Goal: Transaction & Acquisition: Book appointment/travel/reservation

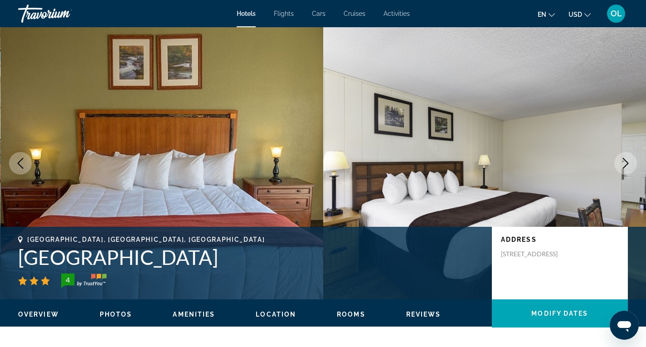
click at [626, 160] on icon "Next image" at bounding box center [626, 163] width 6 height 11
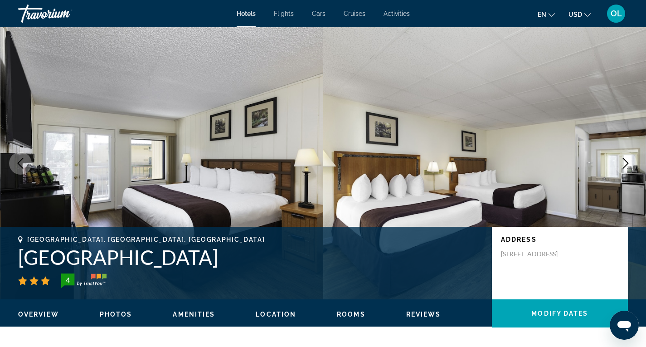
click at [626, 160] on icon "Next image" at bounding box center [626, 163] width 6 height 11
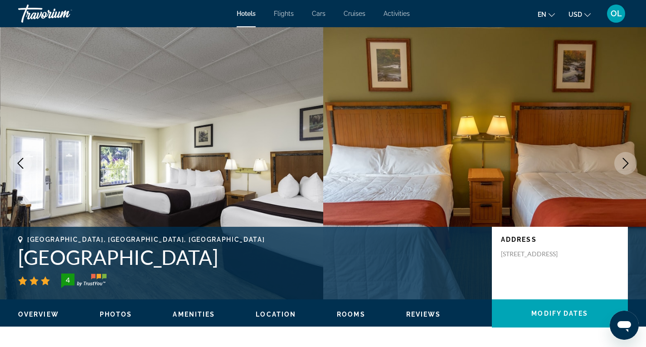
click at [626, 160] on icon "Next image" at bounding box center [626, 163] width 6 height 11
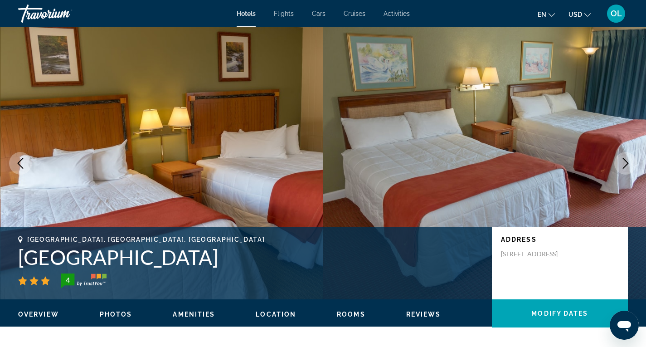
click at [627, 160] on icon "Next image" at bounding box center [625, 163] width 11 height 11
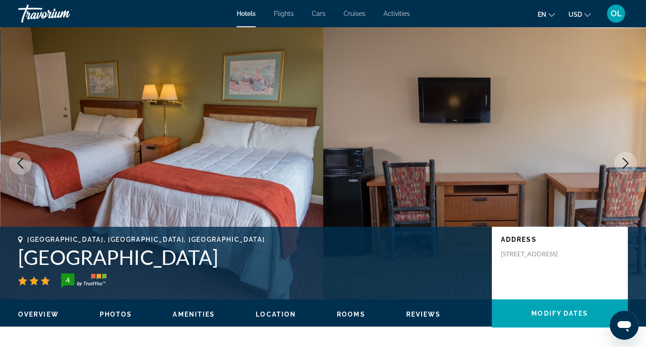
click at [627, 160] on icon "Next image" at bounding box center [625, 163] width 11 height 11
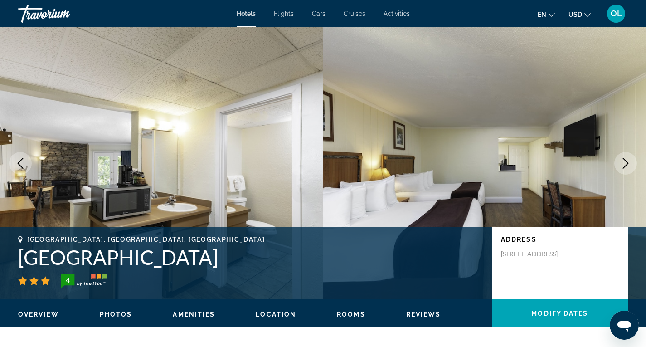
click at [628, 160] on icon "Next image" at bounding box center [625, 163] width 11 height 11
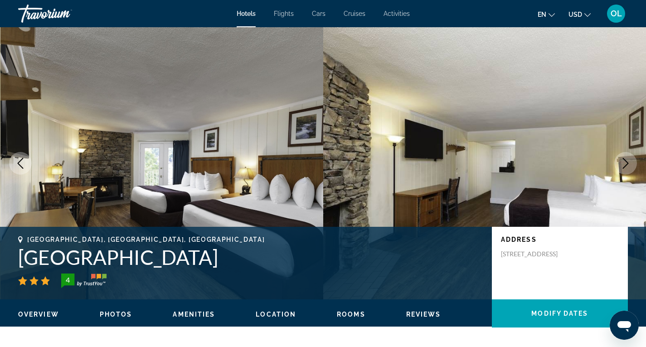
click at [628, 160] on icon "Next image" at bounding box center [625, 163] width 11 height 11
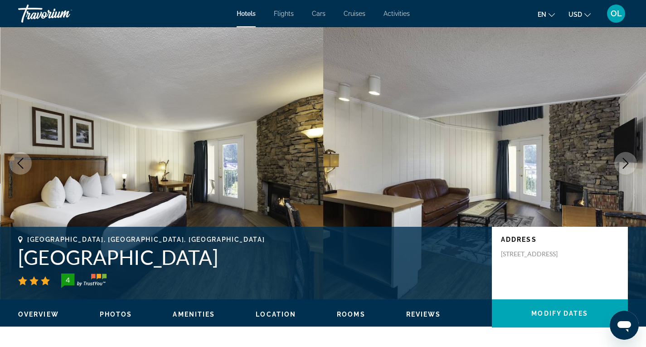
click at [628, 160] on icon "Next image" at bounding box center [625, 163] width 11 height 11
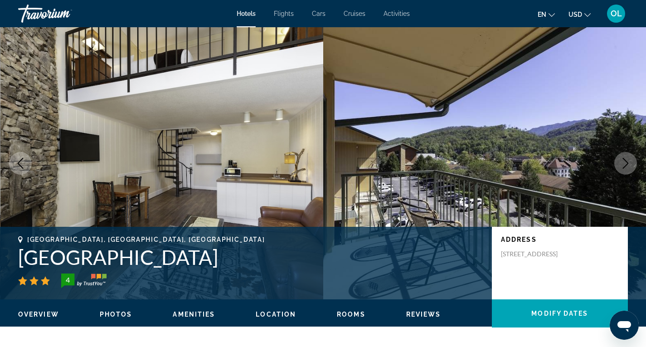
click at [628, 160] on icon "Next image" at bounding box center [625, 163] width 11 height 11
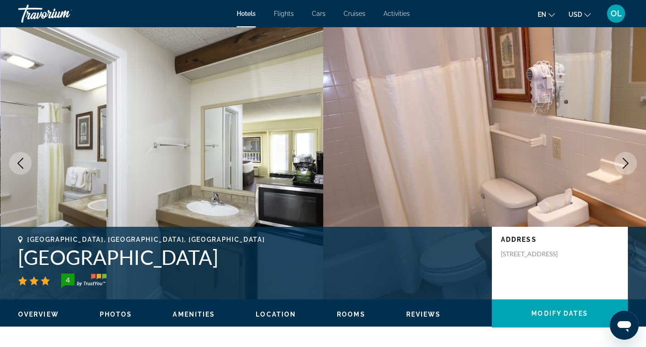
click at [628, 160] on icon "Next image" at bounding box center [625, 163] width 11 height 11
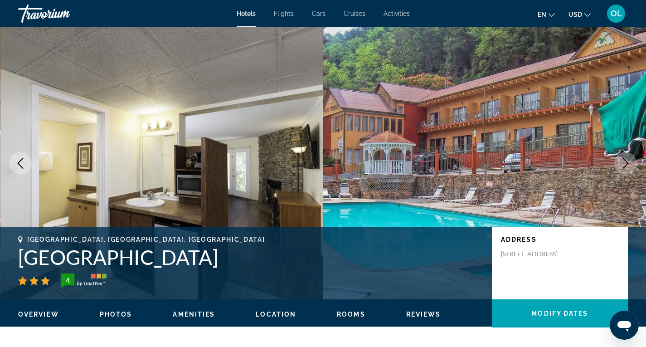
click at [628, 160] on icon "Next image" at bounding box center [625, 163] width 11 height 11
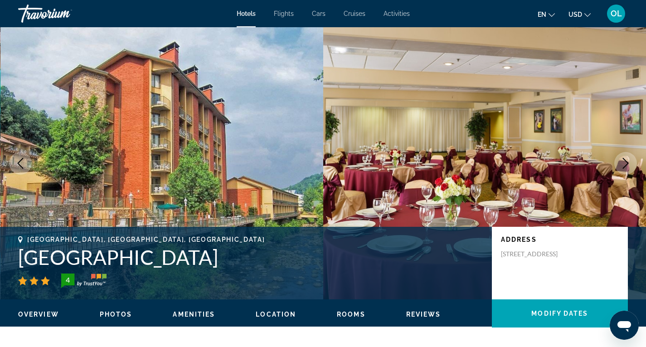
click at [628, 160] on icon "Next image" at bounding box center [625, 163] width 11 height 11
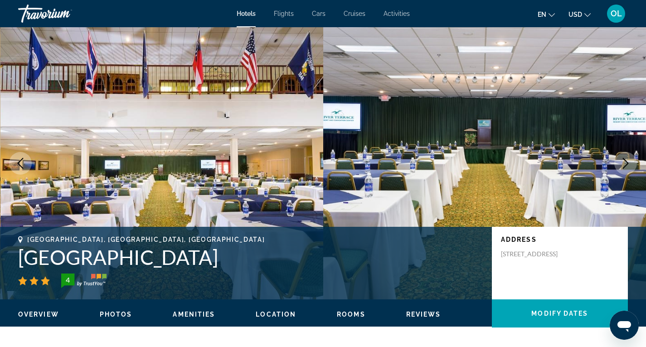
click at [629, 160] on icon "Next image" at bounding box center [625, 163] width 11 height 11
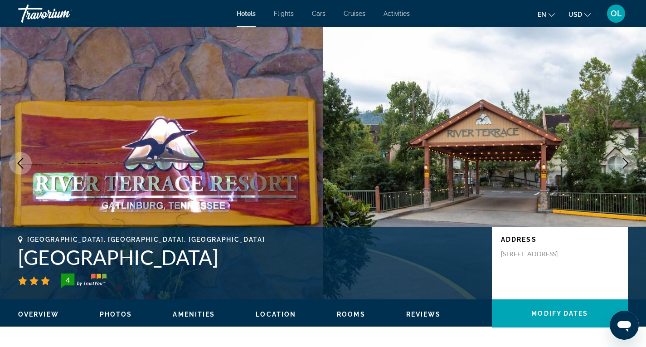
click at [629, 160] on icon "Next image" at bounding box center [625, 163] width 11 height 11
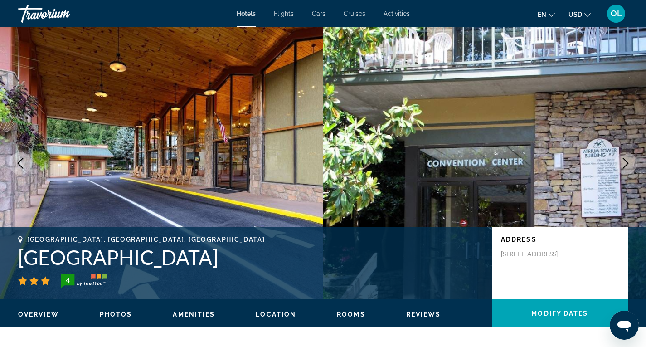
click at [631, 157] on button "Next image" at bounding box center [625, 163] width 23 height 23
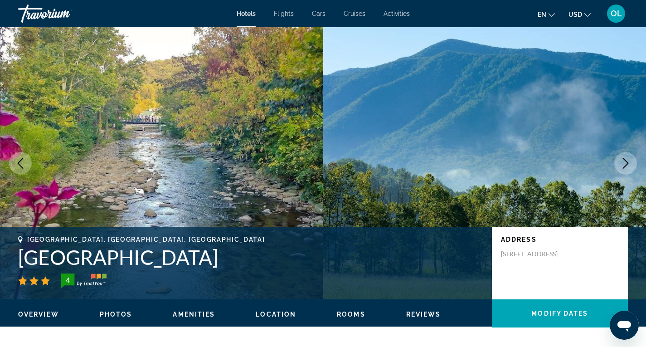
click at [632, 155] on button "Next image" at bounding box center [625, 163] width 23 height 23
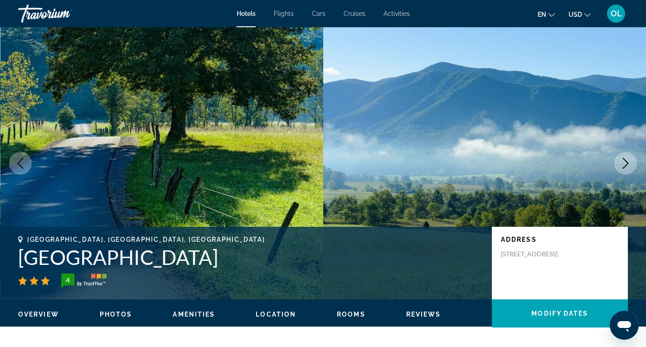
click at [632, 155] on button "Next image" at bounding box center [625, 163] width 23 height 23
